Goal: Task Accomplishment & Management: Complete application form

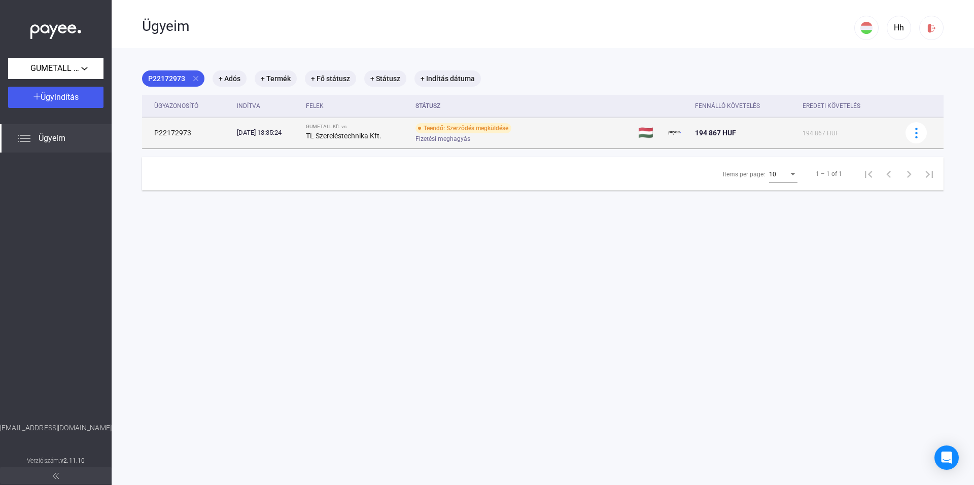
click at [445, 135] on span "Fizetési meghagyás" at bounding box center [442, 139] width 55 height 12
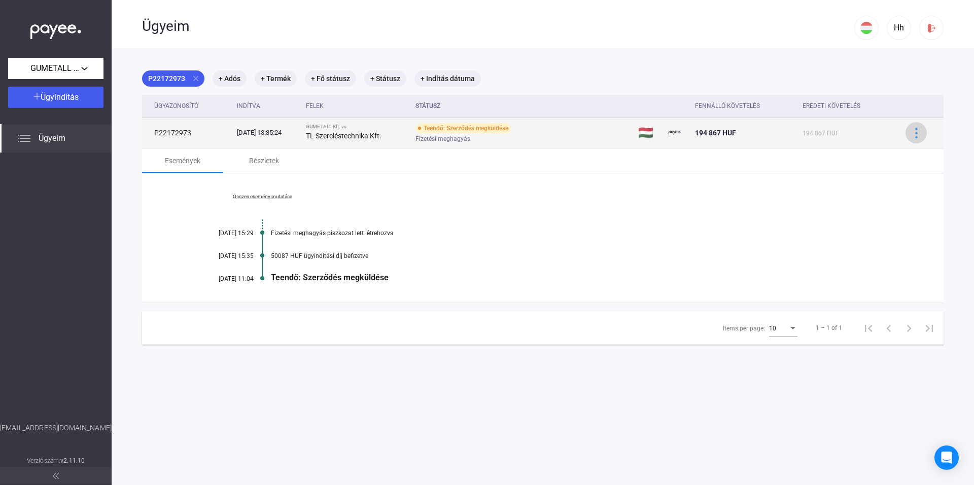
click at [911, 132] on img at bounding box center [916, 133] width 11 height 11
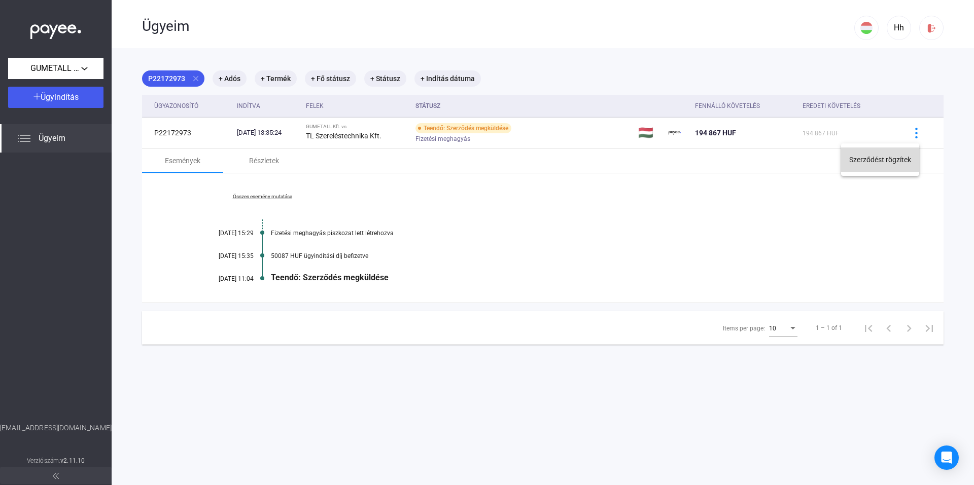
click at [889, 166] on button "Szerződést rögzítek" at bounding box center [880, 160] width 78 height 24
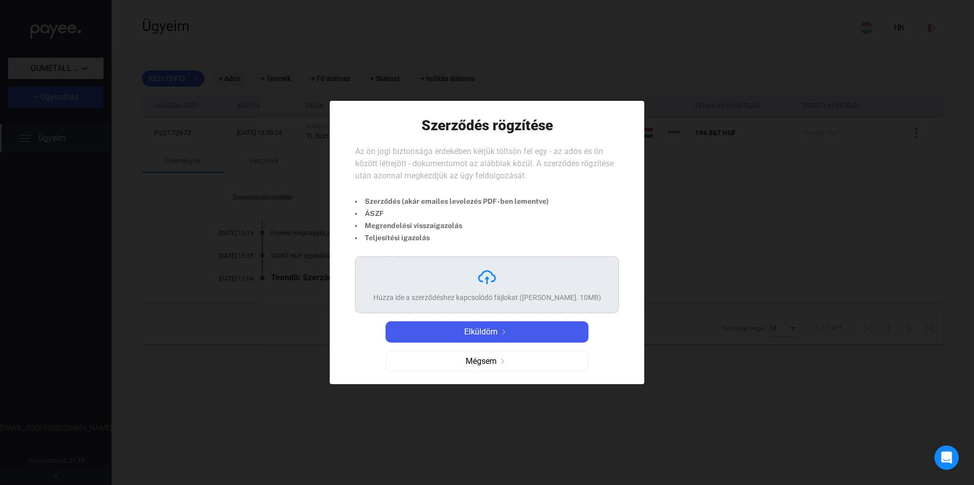
drag, startPoint x: 410, startPoint y: 157, endPoint x: 490, endPoint y: 166, distance: 80.7
click at [490, 166] on div "Az ön jogi biztonsága érdekében kérjük töltsön fel egy - az adós és ön között l…" at bounding box center [487, 168] width 264 height 45
click at [490, 166] on span "Az ön jogi biztonsága érdekében kérjük töltsön fel egy - az adós és ön között l…" at bounding box center [484, 164] width 259 height 34
click at [491, 190] on div "Az ön jogi biztonsága érdekében kérjük töltsön fel egy - az adós és ön között l…" at bounding box center [487, 168] width 264 height 45
drag, startPoint x: 408, startPoint y: 154, endPoint x: 443, endPoint y: 169, distance: 38.4
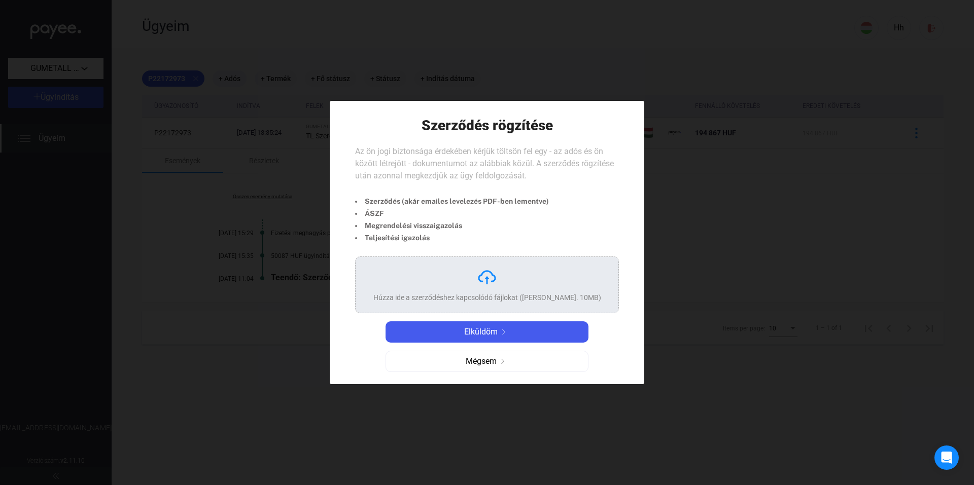
click at [443, 169] on div "Az ön jogi biztonsága érdekében kérjük töltsön fel egy - az adós és ön között l…" at bounding box center [487, 168] width 264 height 45
click at [508, 174] on span "Az ön jogi biztonsága érdekében kérjük töltsön fel egy - az adós és ön között l…" at bounding box center [484, 164] width 259 height 34
click at [510, 174] on span "Az ön jogi biztonsága érdekében kérjük töltsön fel egy - az adós és ön között l…" at bounding box center [484, 164] width 259 height 34
click at [483, 364] on span "Mégsem" at bounding box center [480, 361] width 31 height 12
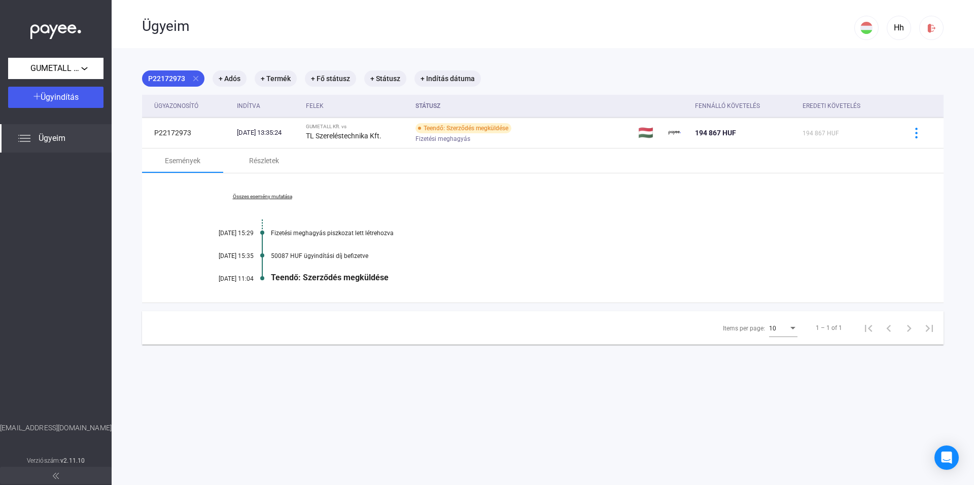
click at [369, 281] on div "Teendő: Szerződés megküldése" at bounding box center [582, 278] width 622 height 10
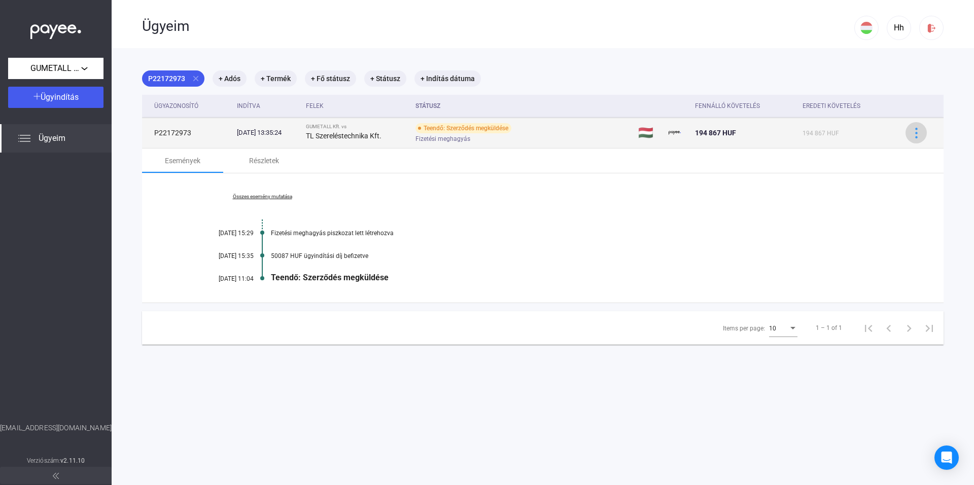
click at [911, 135] on img at bounding box center [916, 133] width 11 height 11
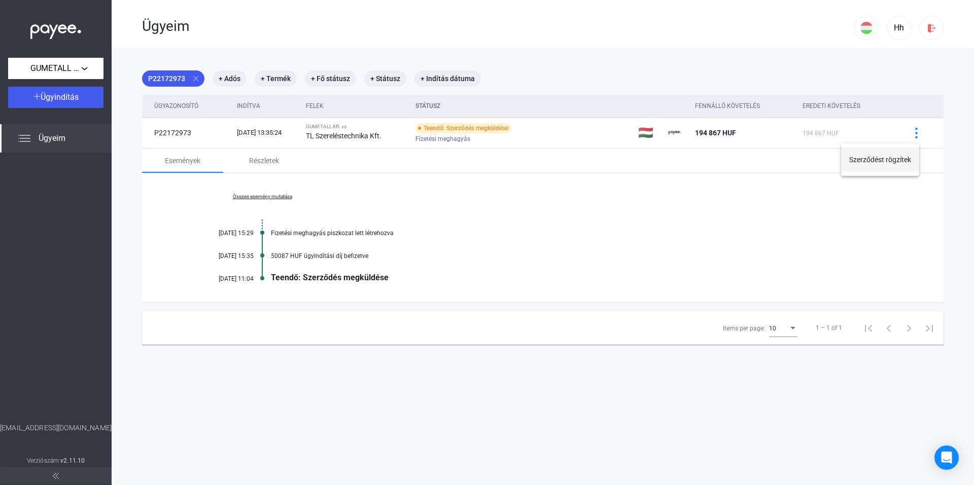
click at [896, 166] on button "Szerződést rögzítek" at bounding box center [880, 160] width 78 height 24
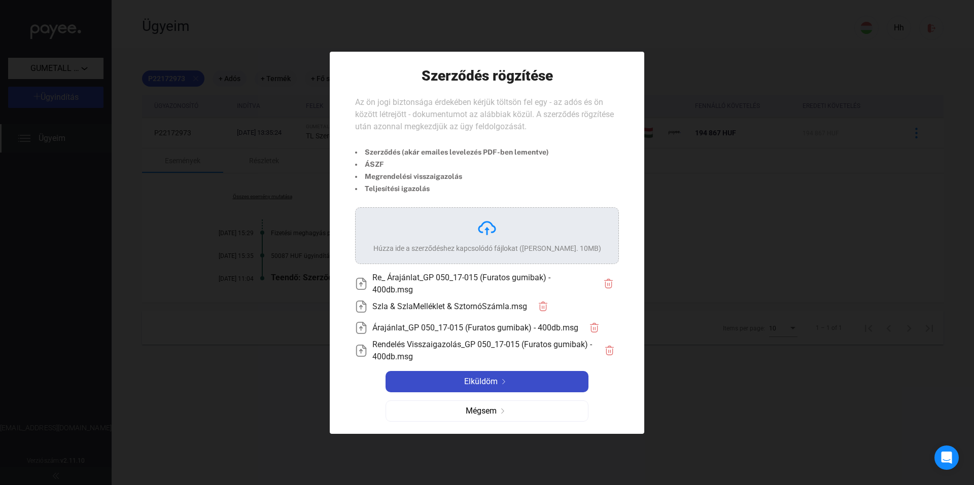
drag, startPoint x: 514, startPoint y: 384, endPoint x: 522, endPoint y: 380, distance: 9.1
click at [517, 381] on div "Elküldöm" at bounding box center [486, 382] width 197 height 12
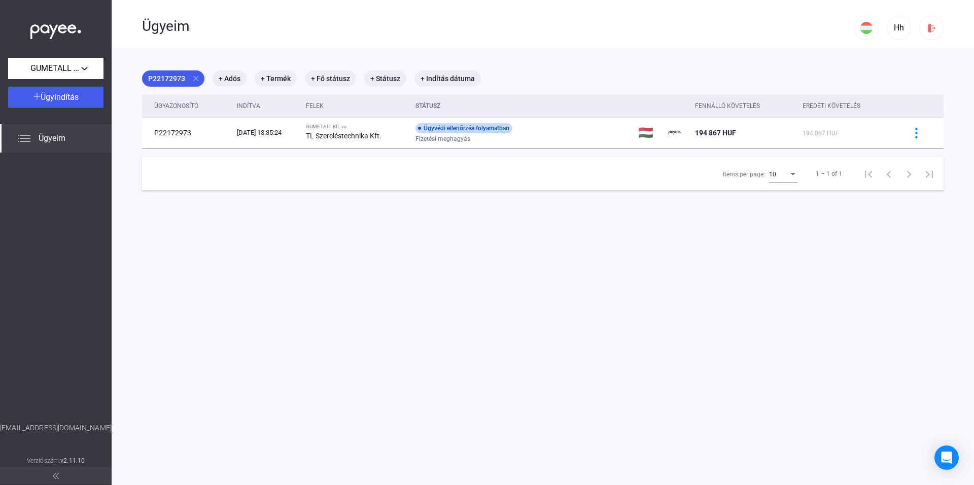
click at [487, 331] on main "P22172973 close + Adós + Termék + Fő státusz + Státusz + Indítás dátuma Ügyazon…" at bounding box center [543, 290] width 862 height 485
